Goal: Information Seeking & Learning: Learn about a topic

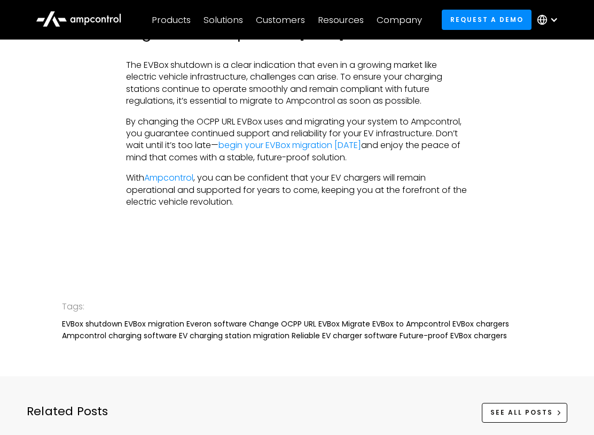
scroll to position [2303, 0]
click at [313, 139] on link "begin your EVBox migration today" at bounding box center [289, 145] width 143 height 12
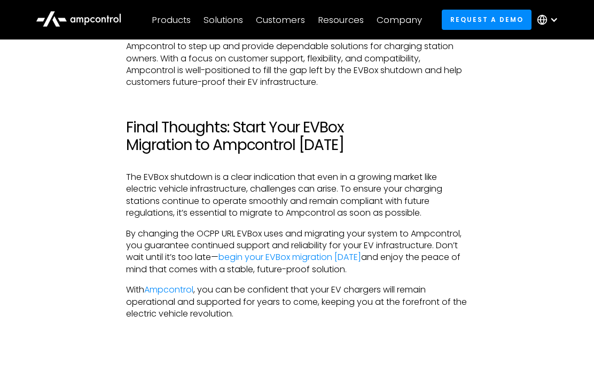
scroll to position [2174, 0]
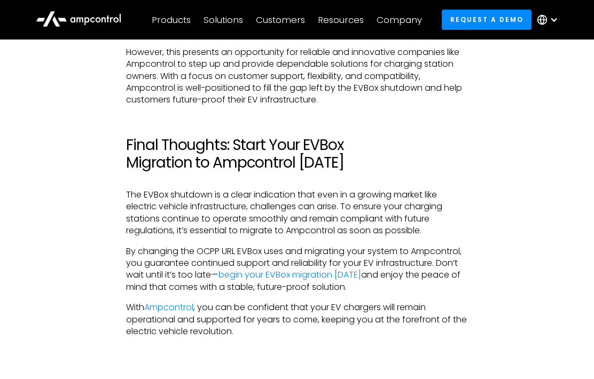
click at [171, 301] on link "Ampcontrol" at bounding box center [168, 307] width 49 height 12
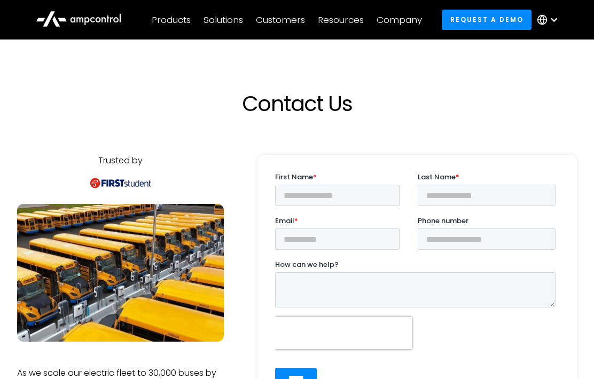
click at [186, 20] on div "Products" at bounding box center [171, 20] width 39 height 12
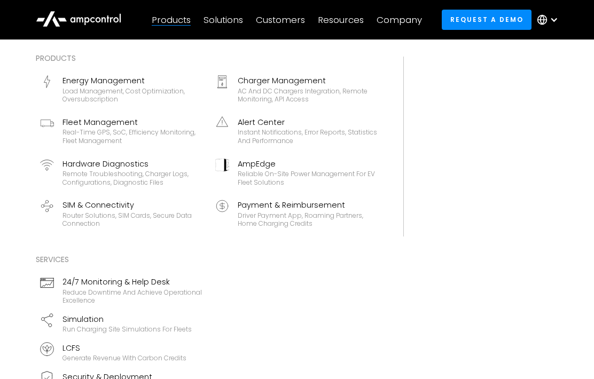
click at [308, 211] on div "Driver Payment App, Roaming Partners, Home Charging Credits" at bounding box center [308, 219] width 140 height 17
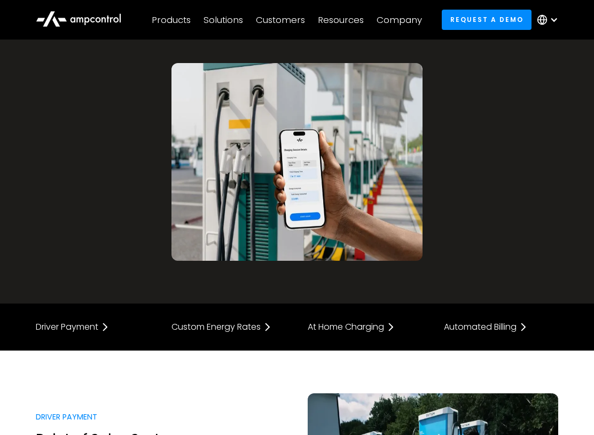
scroll to position [156, 0]
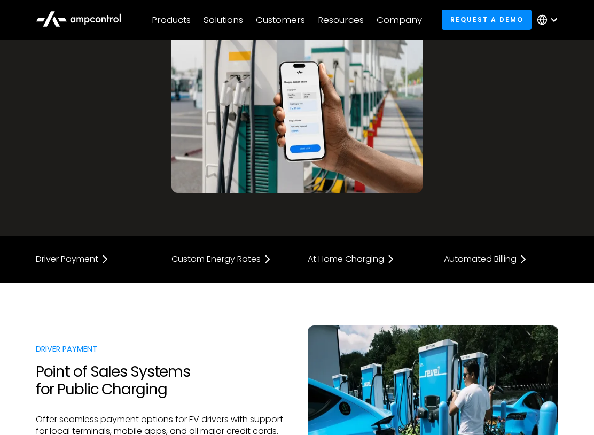
click at [362, 255] on div "At Home Charging" at bounding box center [346, 259] width 76 height 9
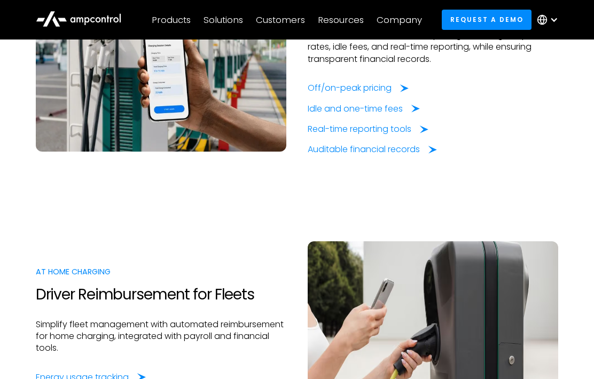
scroll to position [878, 0]
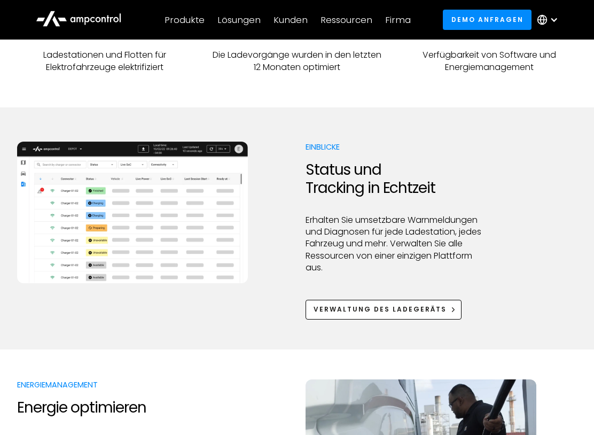
scroll to position [499, 0]
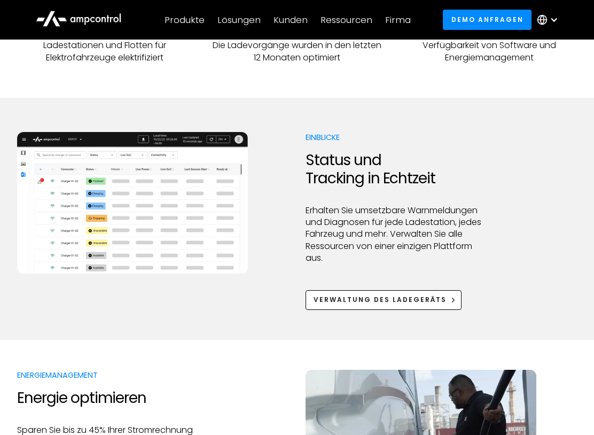
click at [394, 301] on div "Verwaltung des Ladegeräts" at bounding box center [379, 300] width 133 height 10
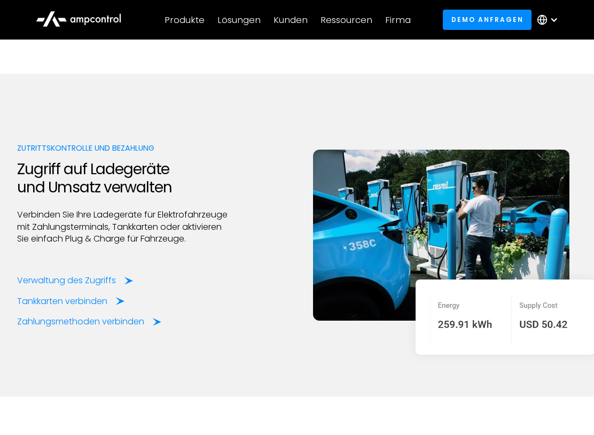
scroll to position [2064, 0]
click at [79, 283] on div "Verwaltung des Zugriffs" at bounding box center [66, 281] width 99 height 12
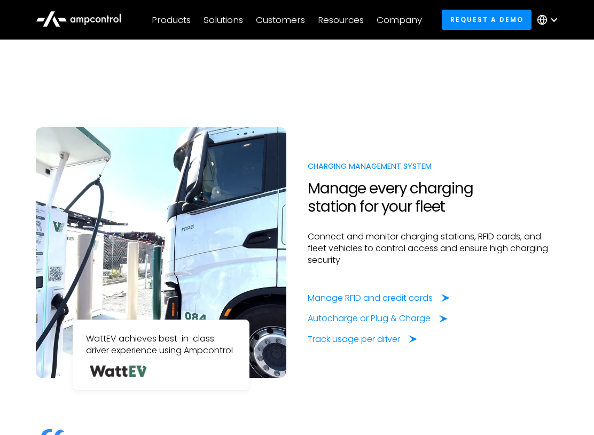
scroll to position [786, 0]
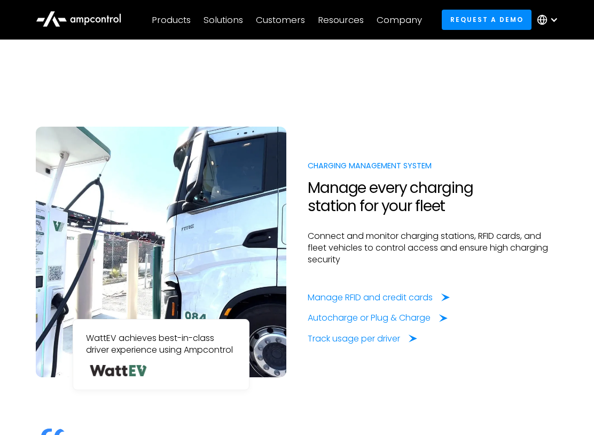
click at [389, 296] on div "Manage RFID and credit cards" at bounding box center [370, 298] width 125 height 12
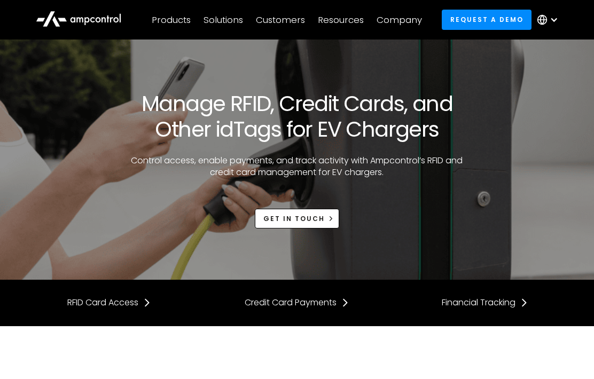
click at [104, 303] on div "RFID Card Access" at bounding box center [102, 303] width 71 height 12
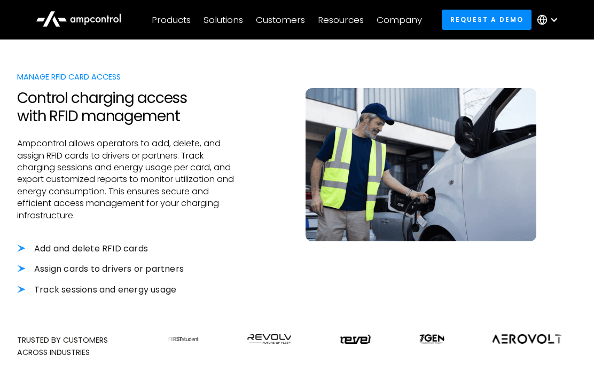
scroll to position [325, 0]
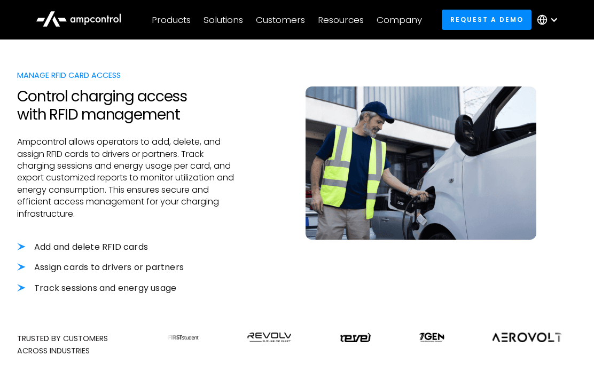
click at [90, 244] on li "Add and delete RFID cards" at bounding box center [125, 247] width 217 height 12
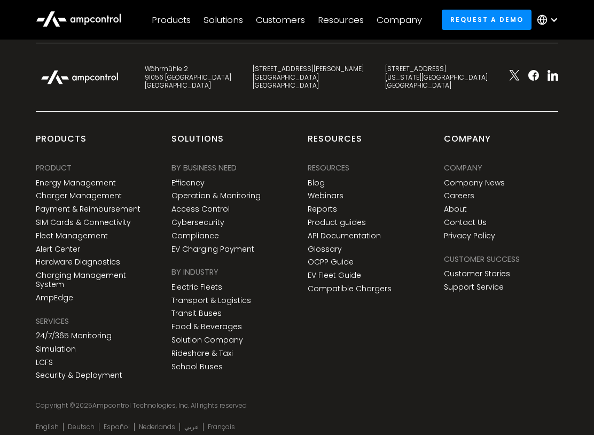
scroll to position [3272, 0]
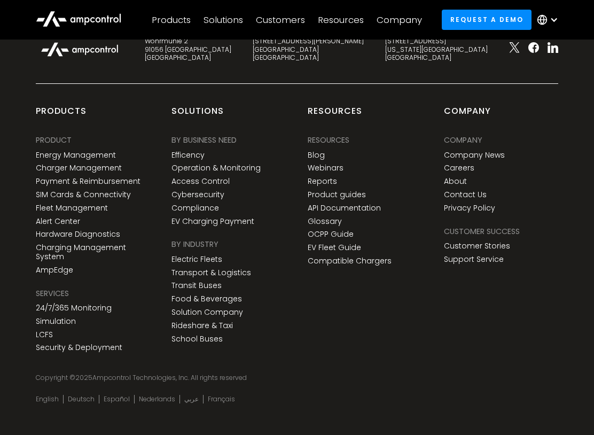
click at [87, 379] on link "Deutsch" at bounding box center [81, 399] width 27 height 9
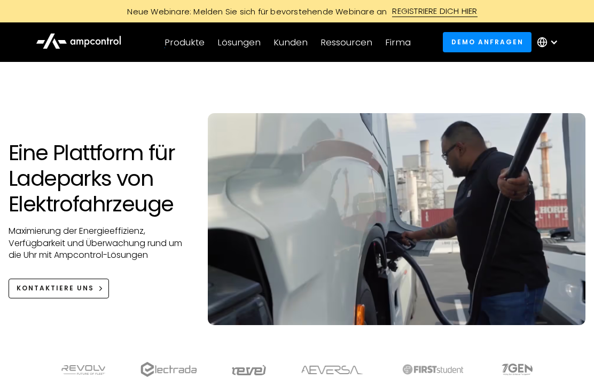
click at [192, 54] on div "Produkte Produkte Energiemanagement Lastmanagement, Kostenoptimierung, Überbuch…" at bounding box center [184, 41] width 53 height 37
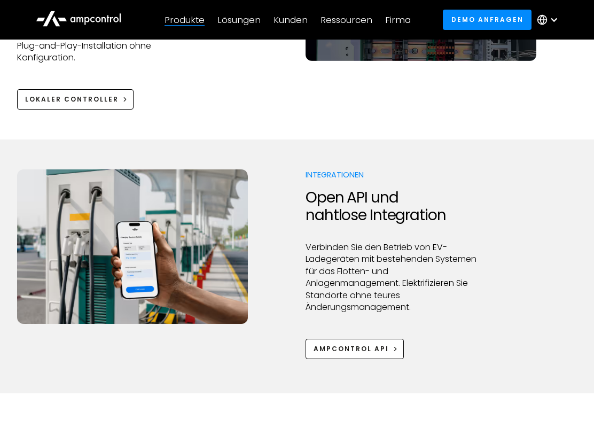
scroll to position [1454, 0]
click at [82, 89] on link "Lokaler Controller" at bounding box center [75, 99] width 116 height 20
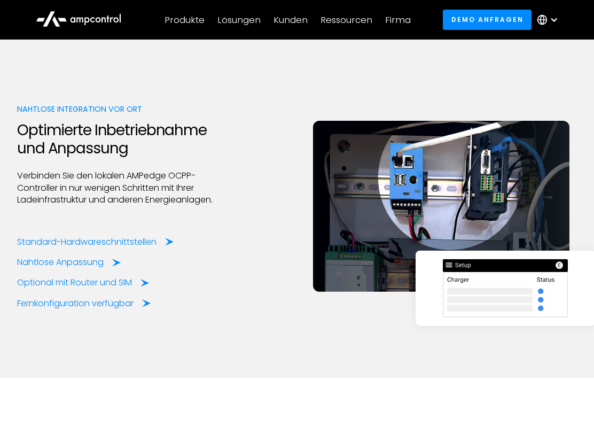
scroll to position [1292, 0]
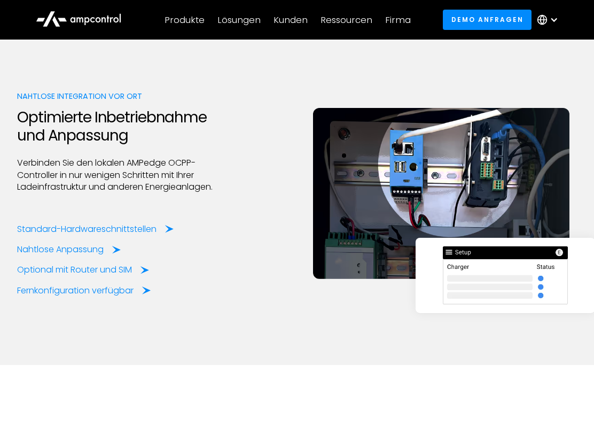
click at [57, 202] on div at bounding box center [125, 209] width 217 height 30
click at [65, 223] on div "Standard-Hardwareschnittstellen" at bounding box center [86, 229] width 139 height 12
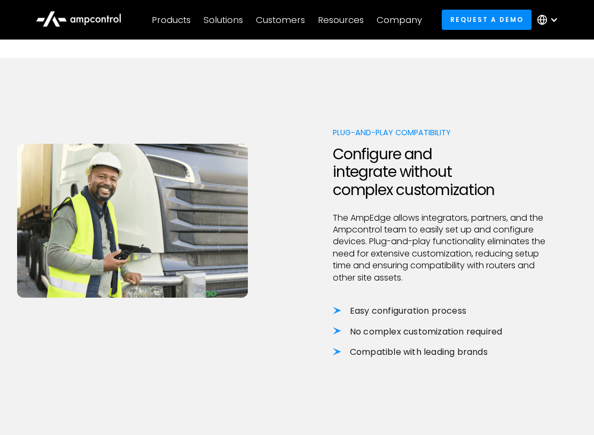
scroll to position [680, 0]
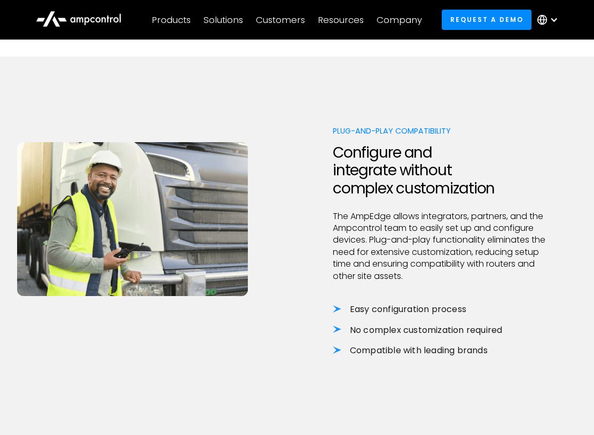
click at [440, 303] on li "Easy configuration process" at bounding box center [441, 309] width 217 height 12
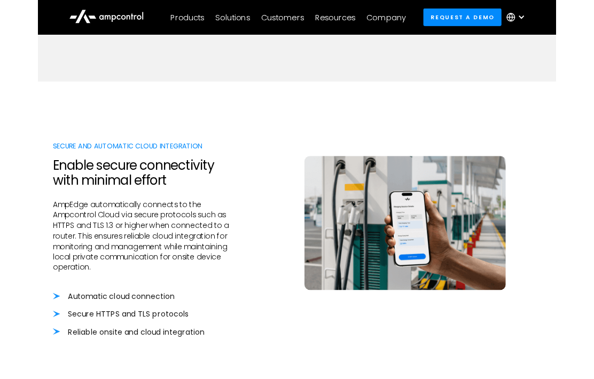
scroll to position [1043, 0]
